Goal: Task Accomplishment & Management: Manage account settings

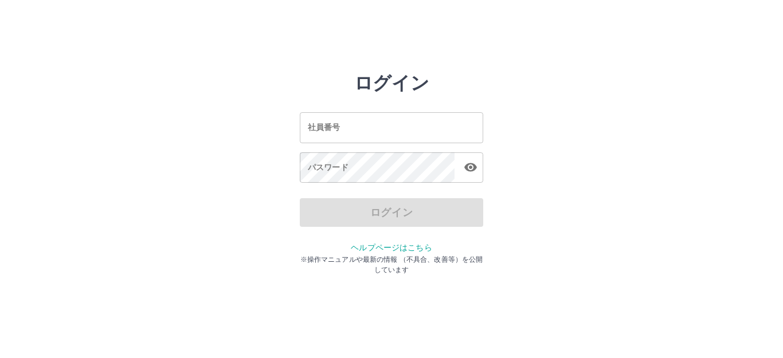
click at [345, 132] on input "社員番号" at bounding box center [391, 127] width 183 height 30
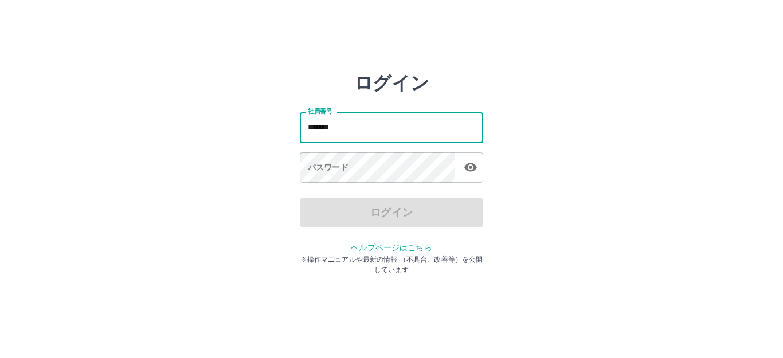
type input "*******"
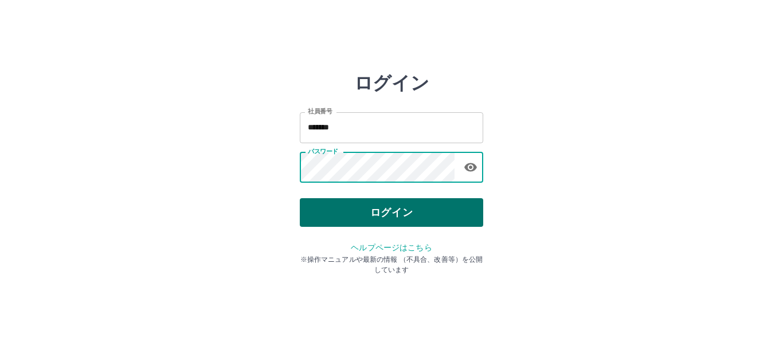
click at [359, 205] on button "ログイン" at bounding box center [391, 212] width 183 height 29
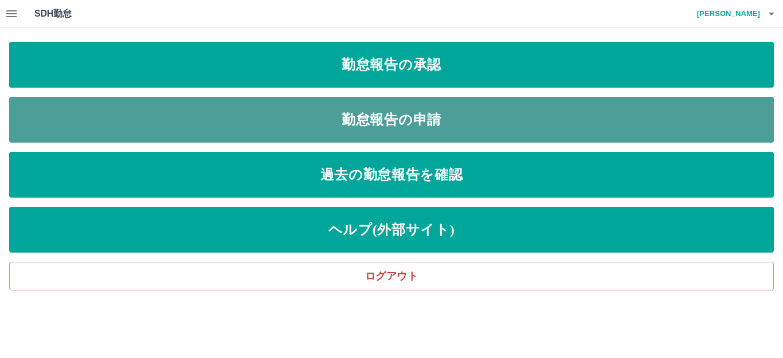
click at [373, 135] on link "勤怠報告の申請" at bounding box center [391, 120] width 765 height 46
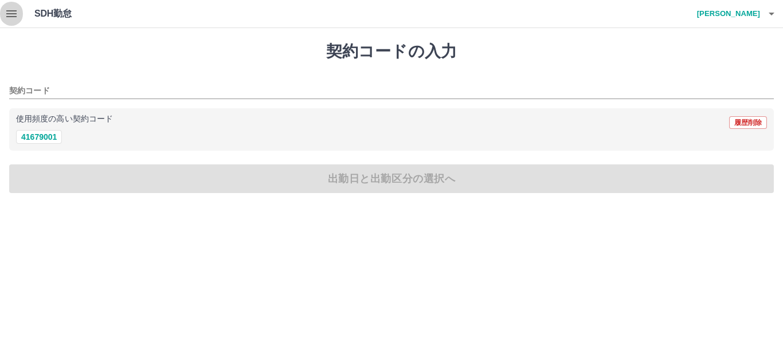
click at [10, 15] on icon "button" at bounding box center [12, 14] width 14 height 14
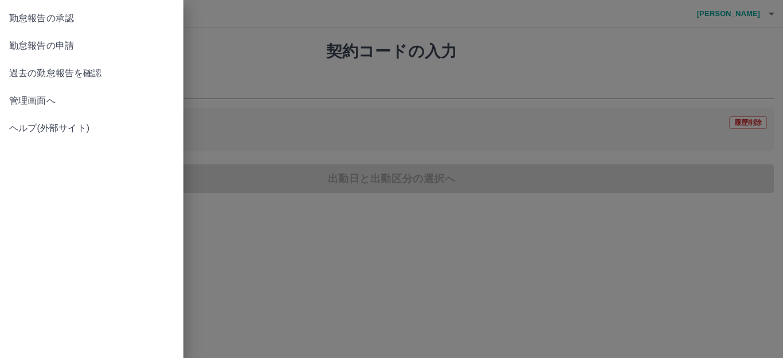
click at [396, 56] on div at bounding box center [391, 179] width 783 height 358
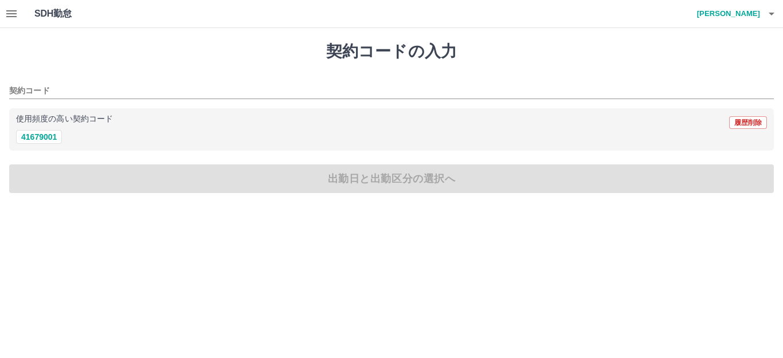
click at [347, 174] on div "契約コードの入力 契約コード 使用頻度の高い契約コード 履歴削除 41679001 出勤日と出勤区分の選択へ" at bounding box center [391, 117] width 783 height 179
click at [12, 13] on icon "button" at bounding box center [12, 14] width 14 height 14
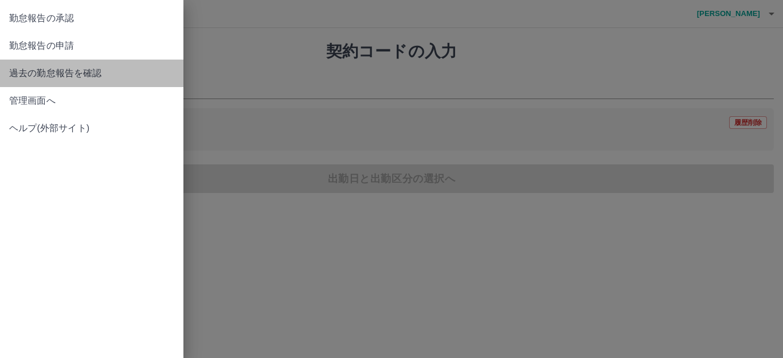
click at [100, 79] on span "過去の勤怠報告を確認" at bounding box center [91, 74] width 165 height 14
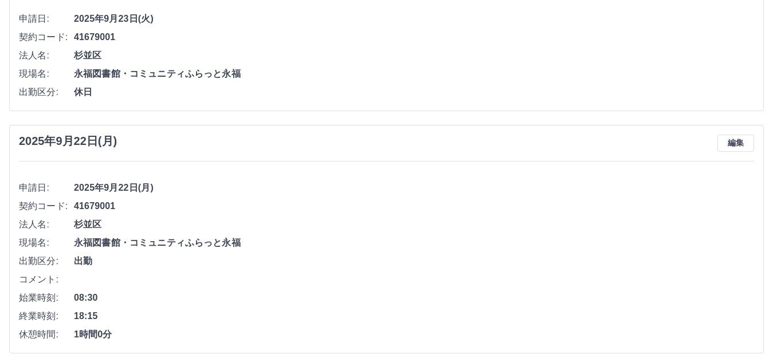
scroll to position [159, 0]
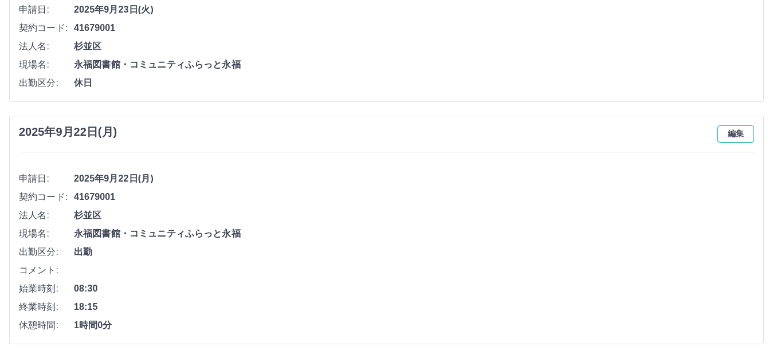
click at [737, 131] on button "編集" at bounding box center [736, 134] width 37 height 17
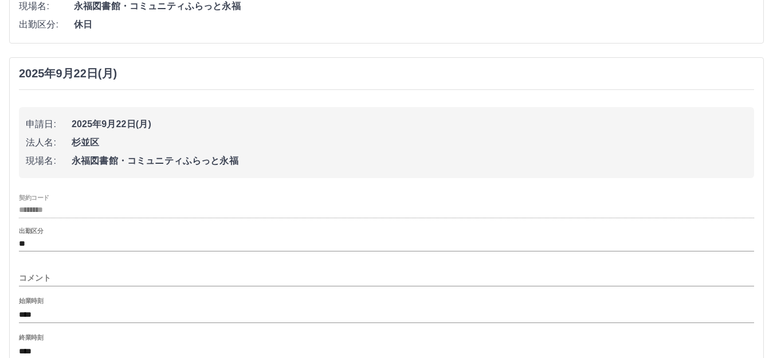
scroll to position [274, 0]
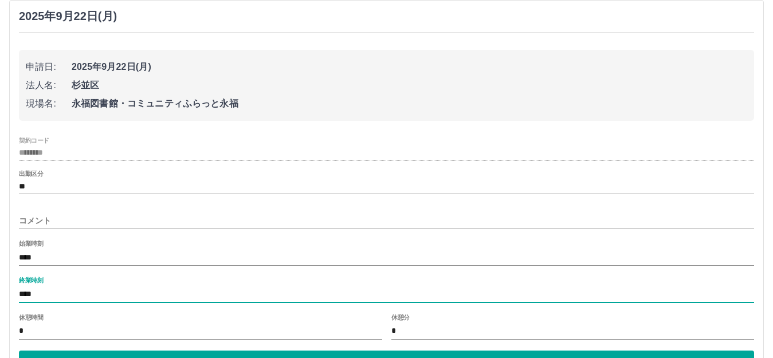
drag, startPoint x: 40, startPoint y: 296, endPoint x: 30, endPoint y: 294, distance: 10.5
click at [30, 294] on input "****" at bounding box center [387, 294] width 736 height 17
type input "****"
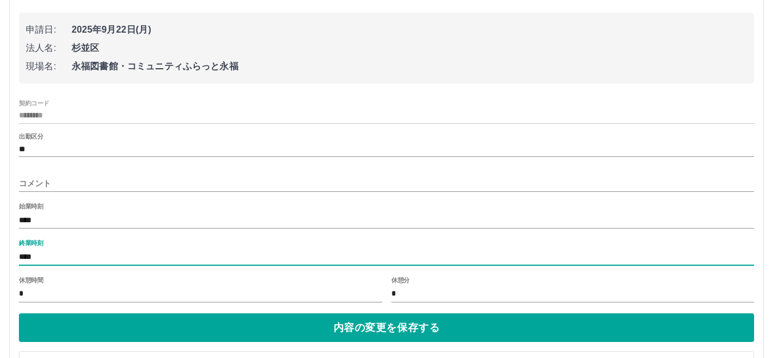
scroll to position [358, 0]
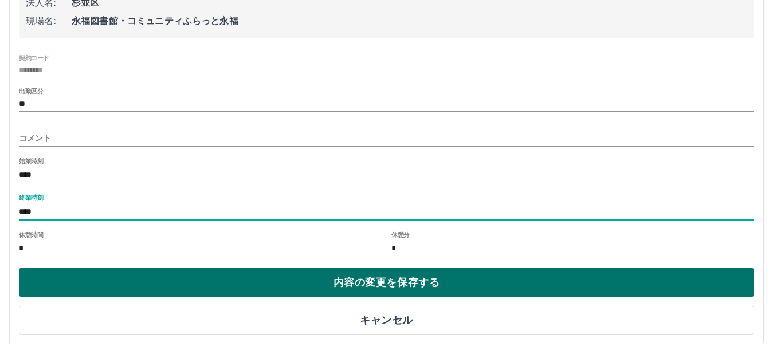
click at [378, 285] on button "内容の変更を保存する" at bounding box center [387, 282] width 736 height 29
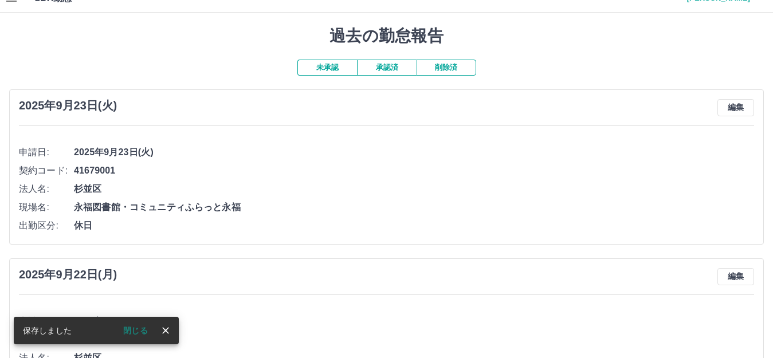
scroll to position [0, 0]
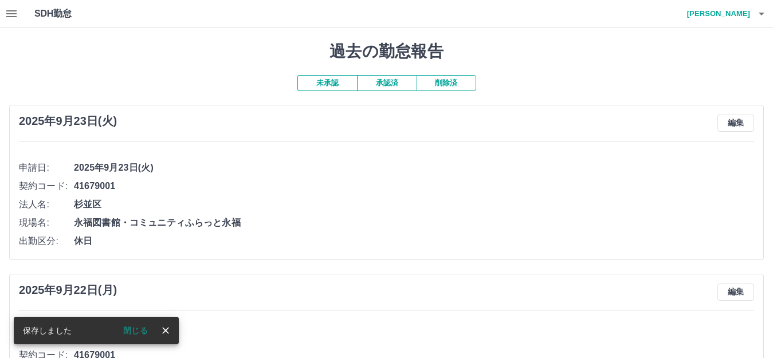
click at [15, 9] on icon "button" at bounding box center [12, 14] width 14 height 14
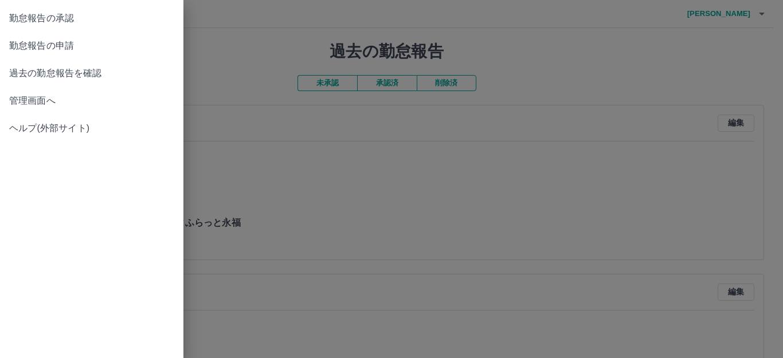
click at [64, 24] on span "勤怠報告の承認" at bounding box center [91, 18] width 165 height 14
